Goal: Navigation & Orientation: Find specific page/section

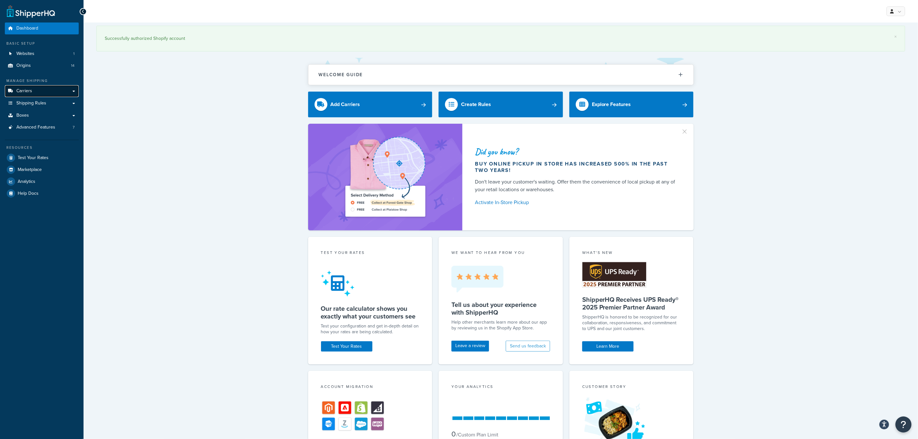
click at [30, 92] on span "Carriers" at bounding box center [24, 90] width 16 height 5
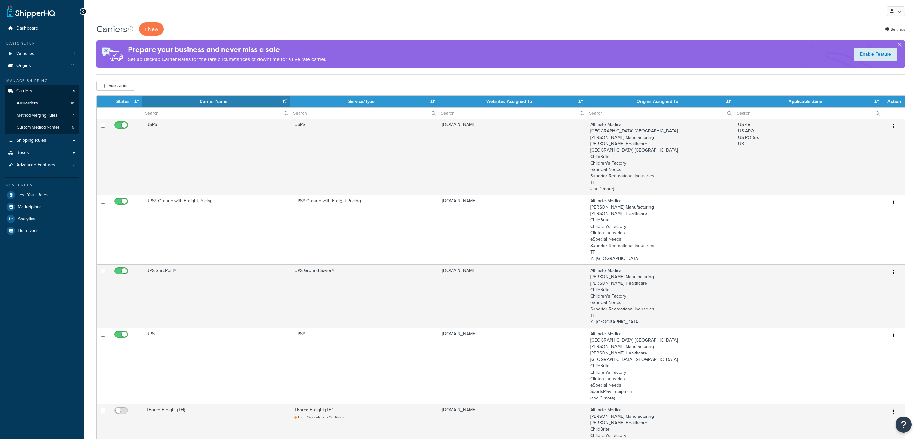
select select "15"
click at [898, 45] on button "button" at bounding box center [899, 46] width 2 height 2
